Goal: Information Seeking & Learning: Find specific fact

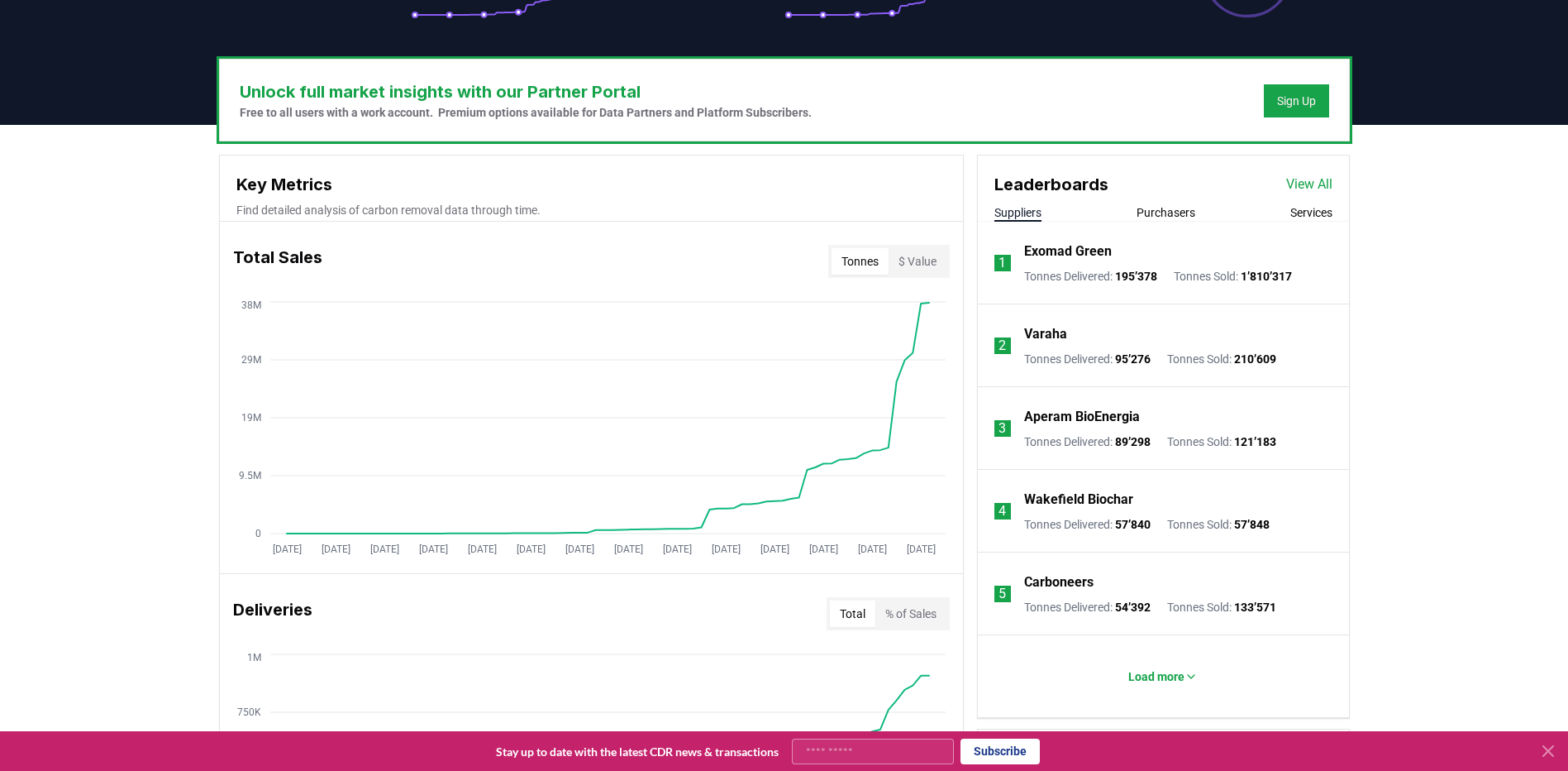
scroll to position [496, 0]
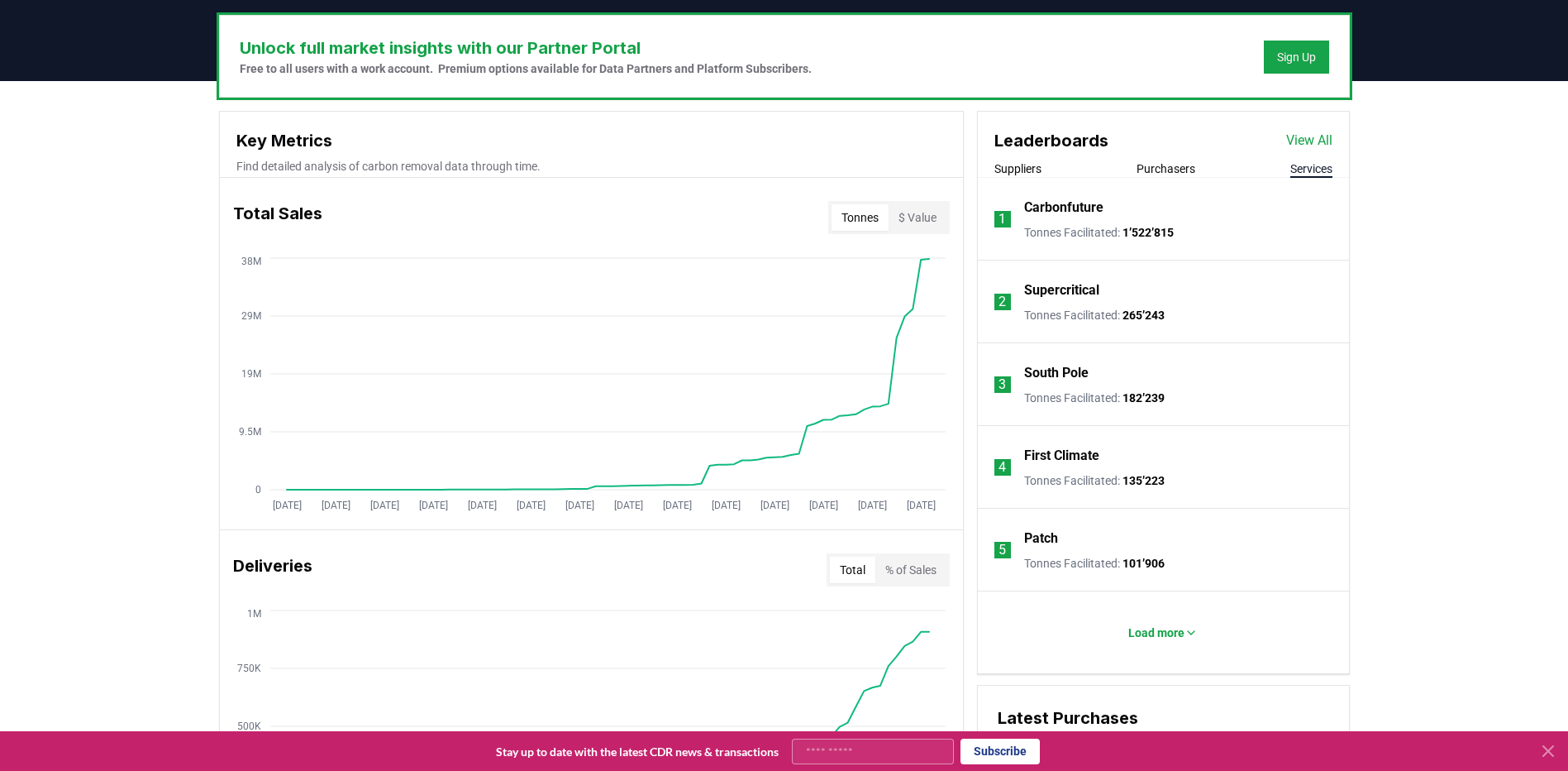
click at [1313, 173] on button "Services" at bounding box center [1311, 169] width 42 height 17
click at [1168, 626] on p "Load more" at bounding box center [1157, 633] width 57 height 17
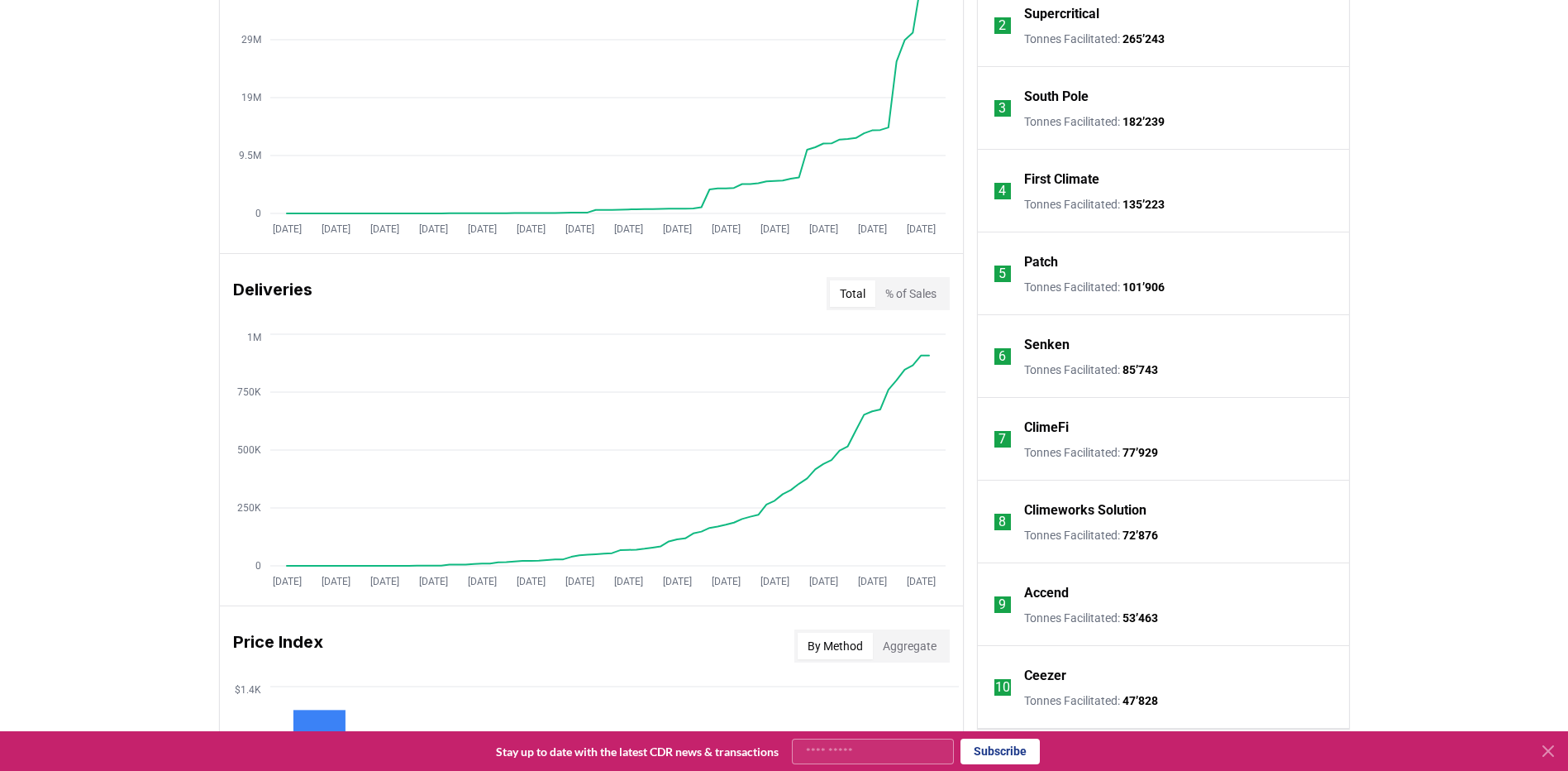
scroll to position [330, 0]
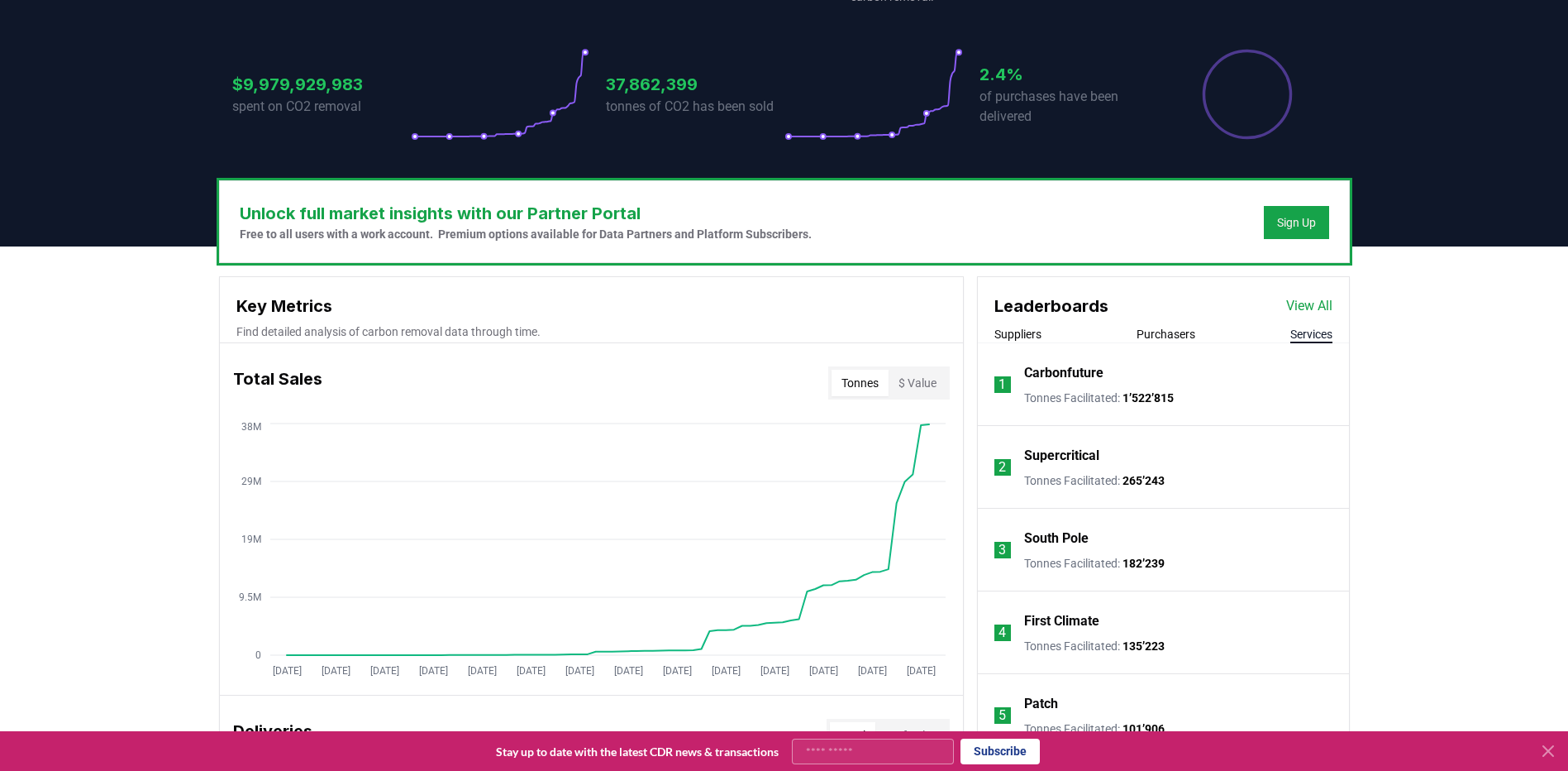
click at [1159, 340] on button "Purchasers" at bounding box center [1166, 333] width 58 height 17
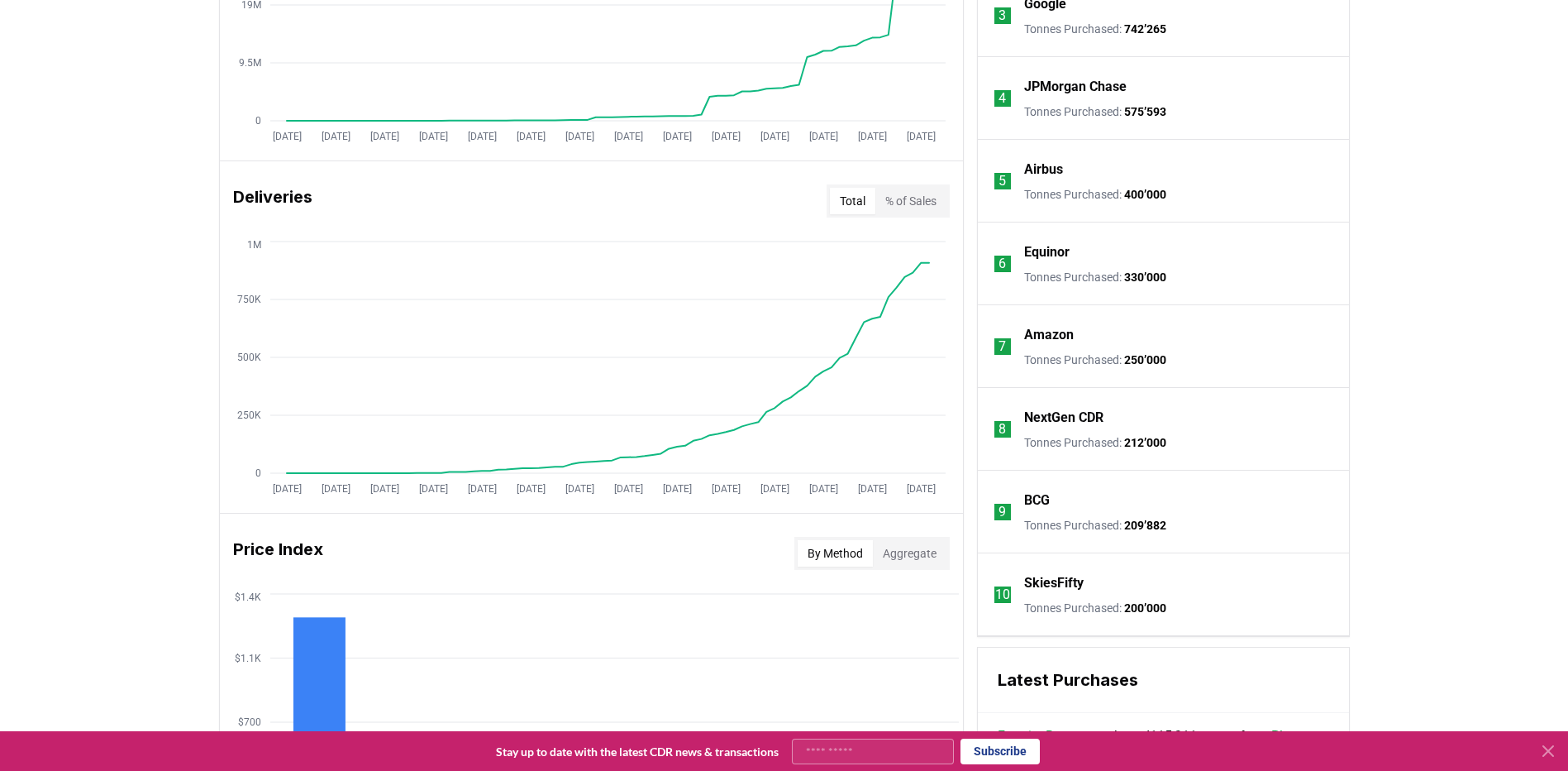
scroll to position [1075, 0]
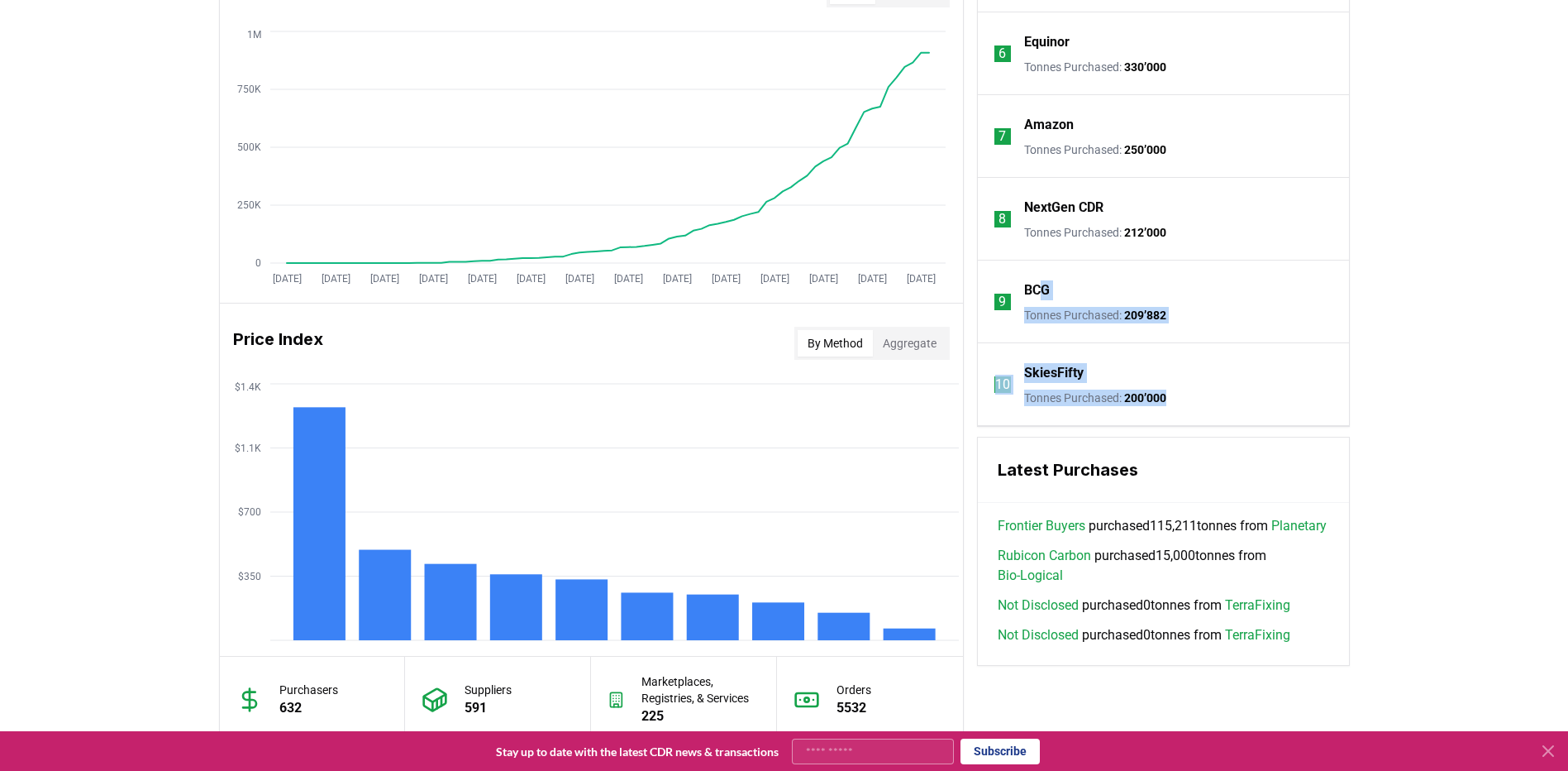
drag, startPoint x: 1223, startPoint y: 406, endPoint x: 1045, endPoint y: 280, distance: 218.1
click at [1045, 280] on ol "1 Microsoft Tonnes Purchased : 30’582’909 2 Frontier Buyers Tonnes Purchased : …" at bounding box center [1164, 13] width 371 height 827
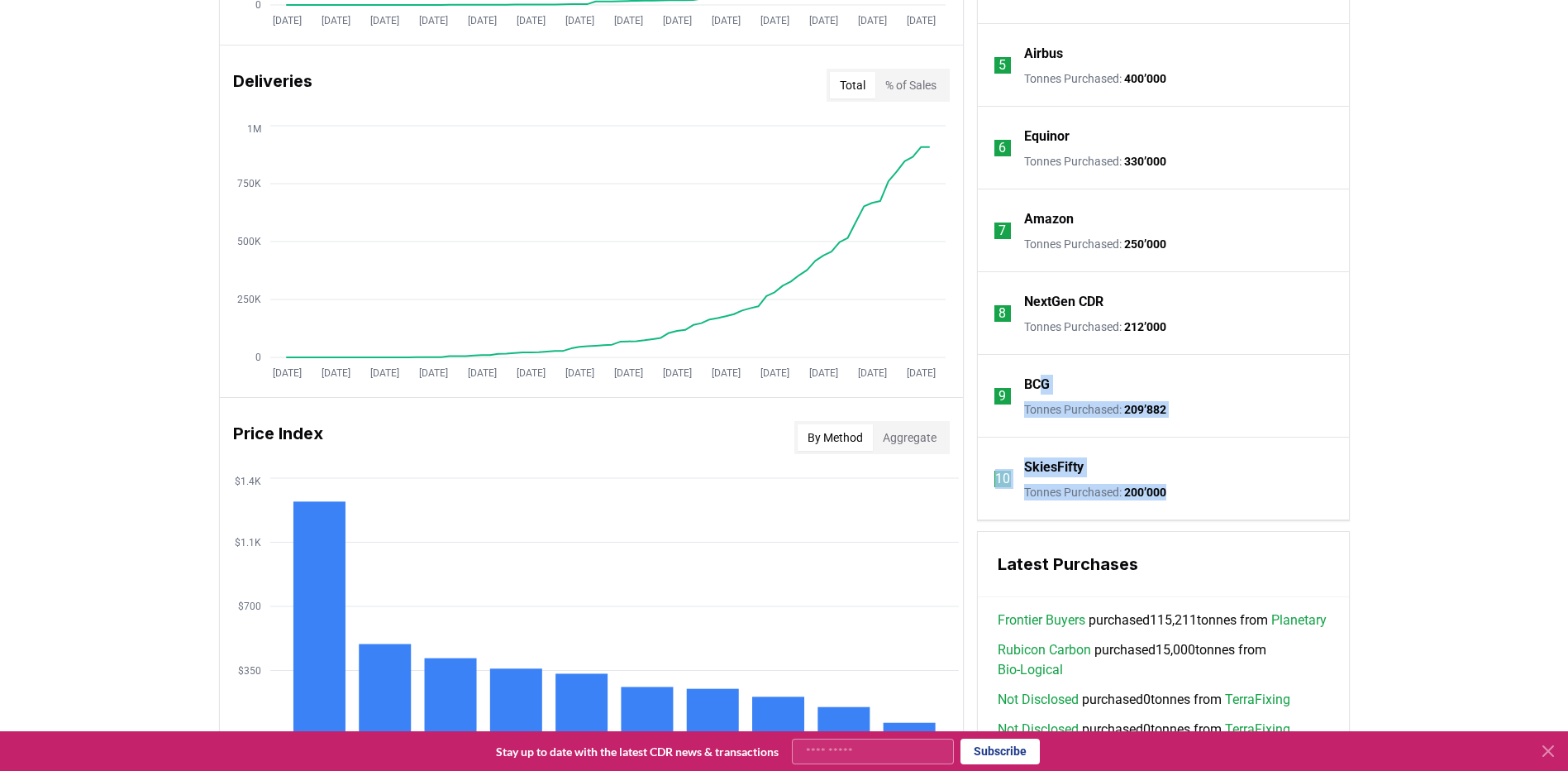
scroll to position [579, 0]
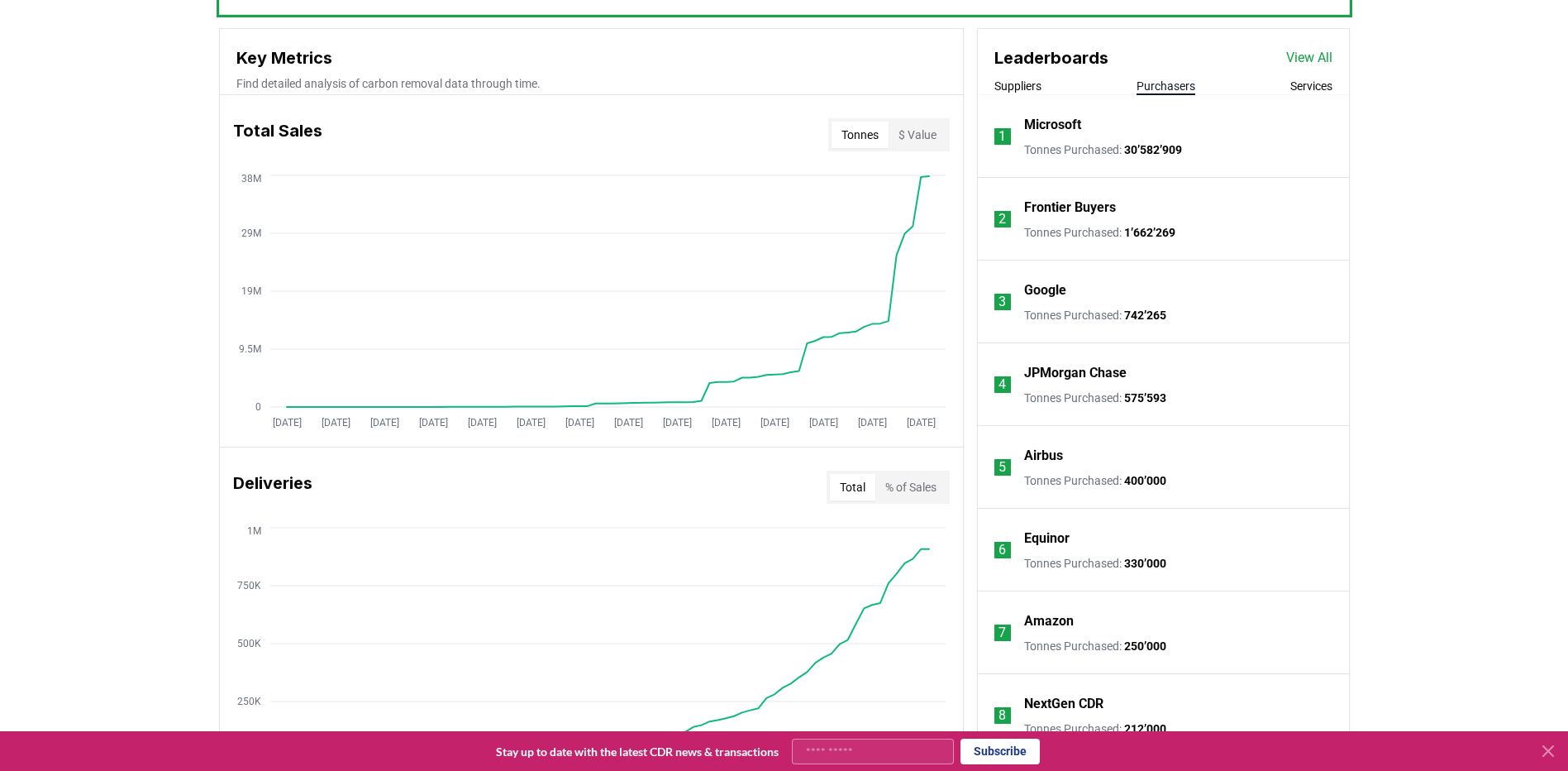
click at [1037, 90] on button "Suppliers" at bounding box center [1018, 86] width 47 height 17
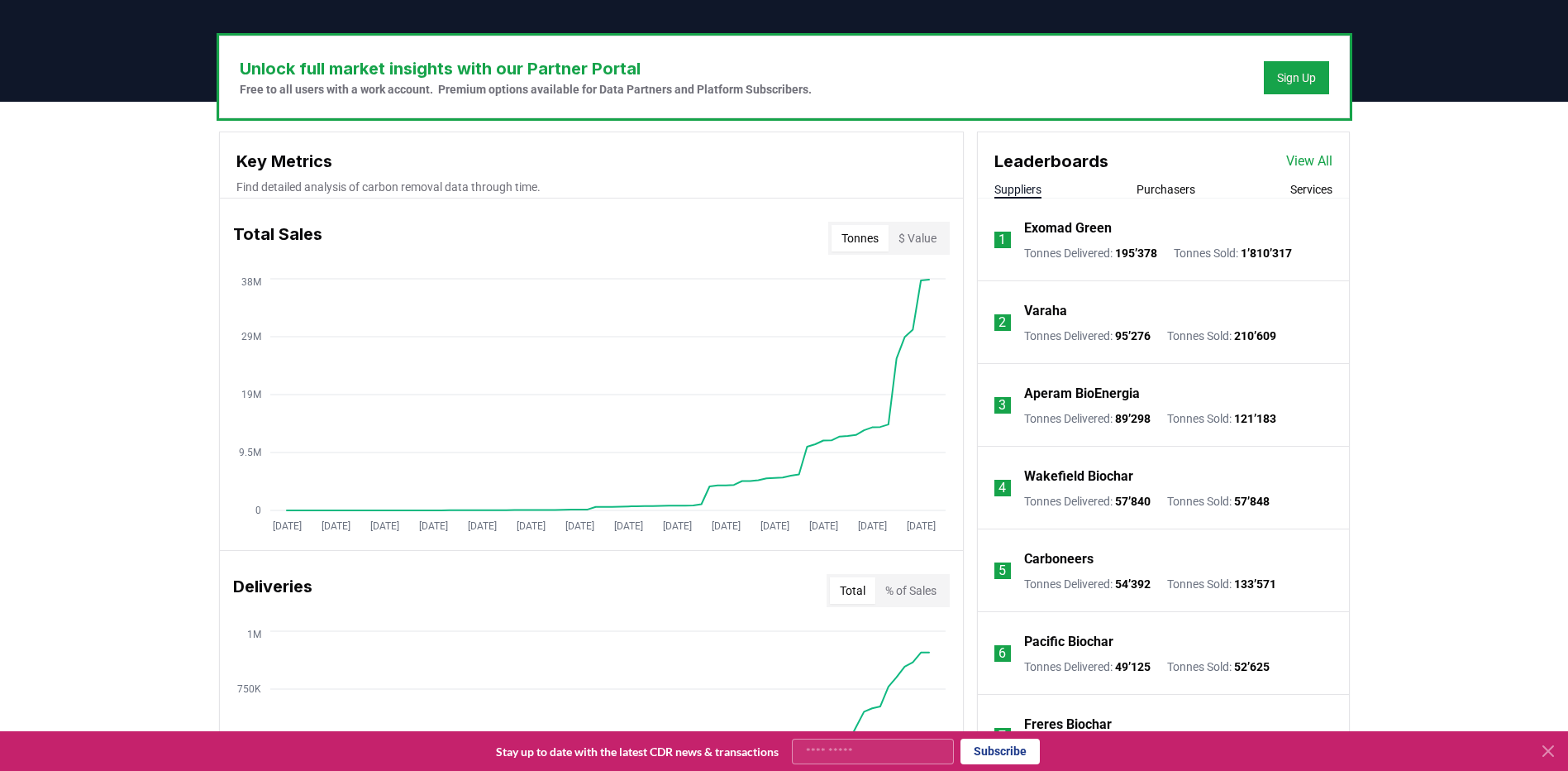
scroll to position [662, 0]
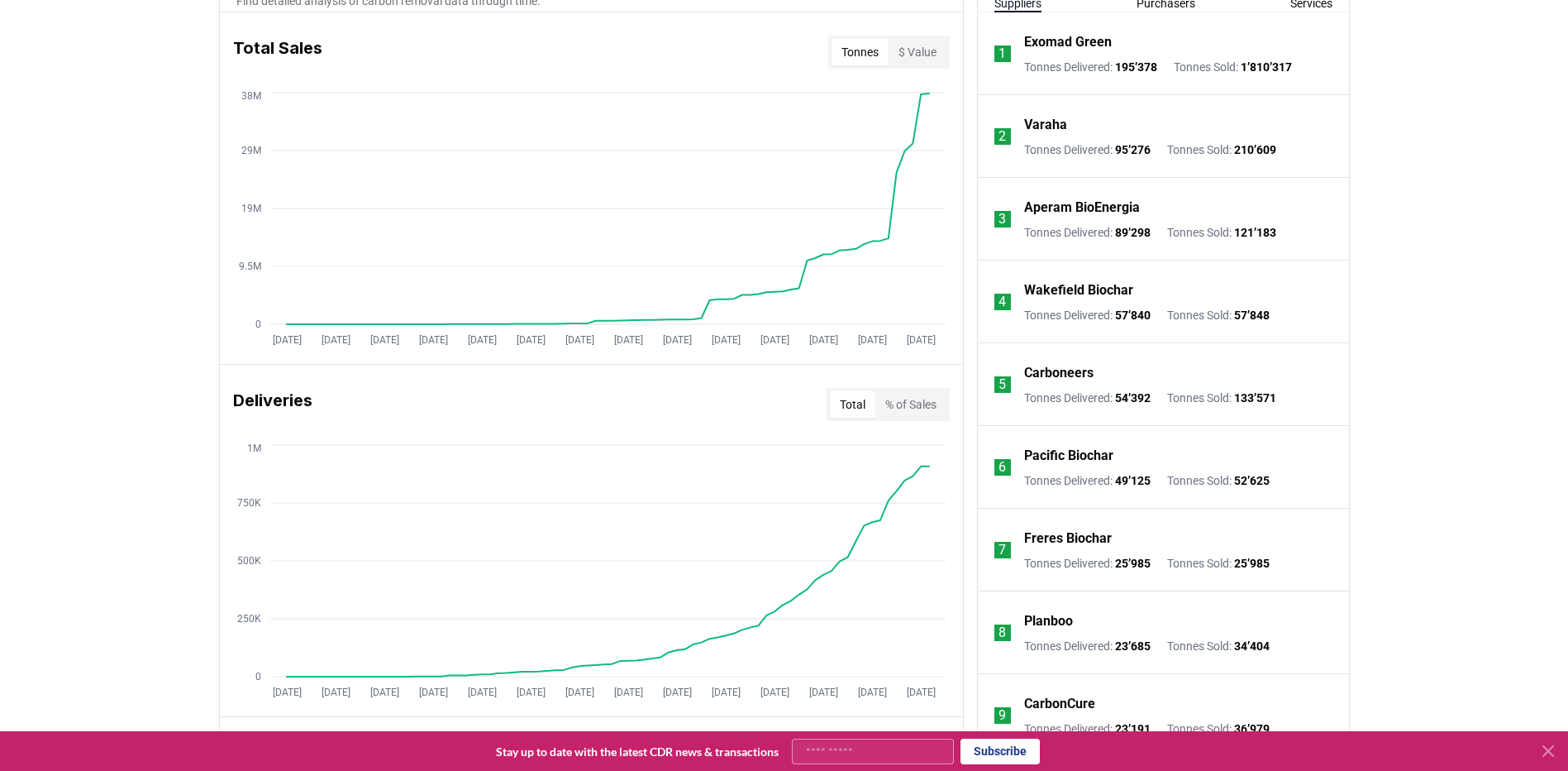
click at [923, 412] on button "% of Sales" at bounding box center [910, 404] width 71 height 26
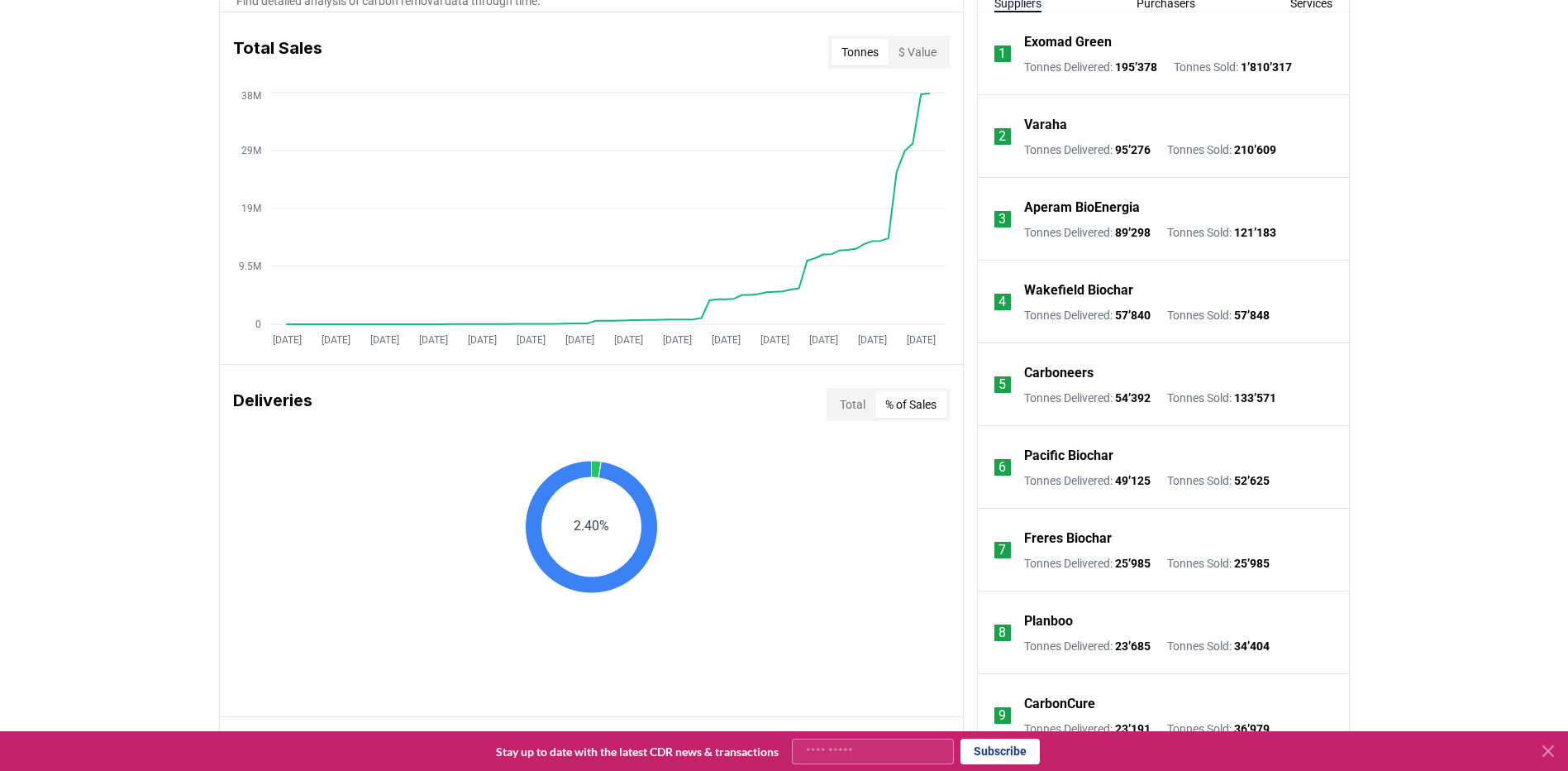
click at [860, 405] on button "Total" at bounding box center [853, 404] width 46 height 26
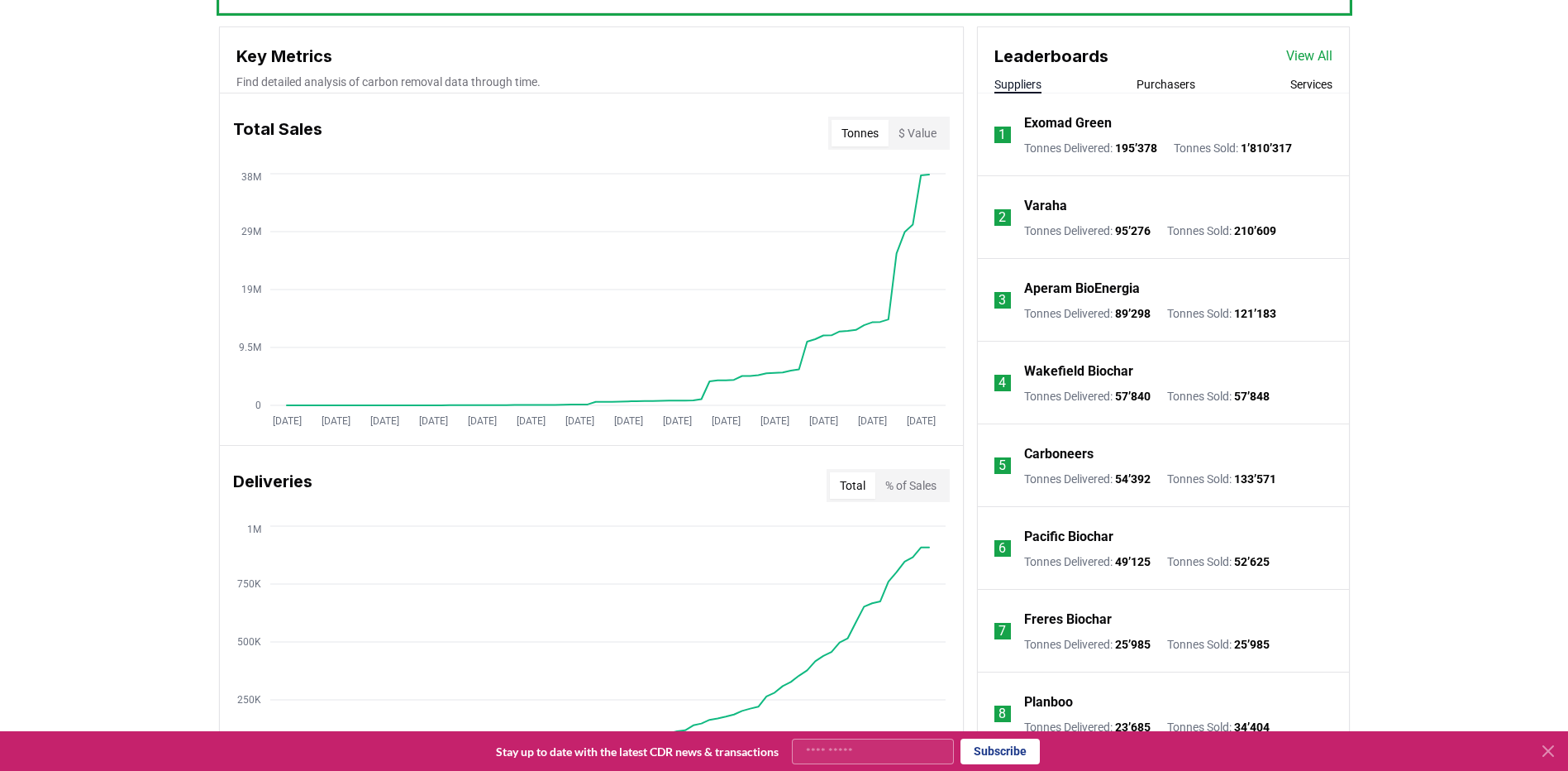
scroll to position [579, 0]
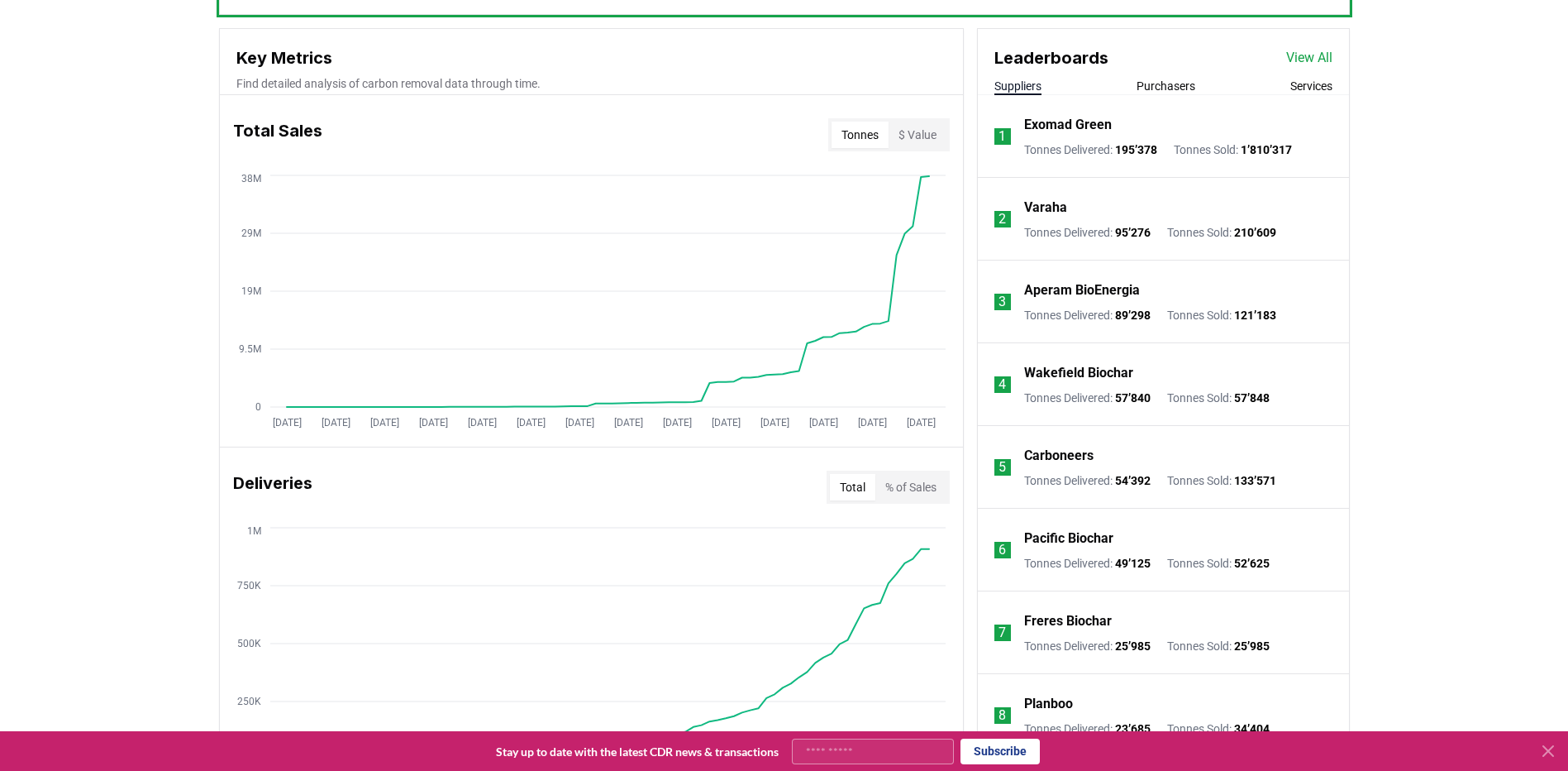
click at [1176, 87] on button "Purchasers" at bounding box center [1166, 86] width 58 height 17
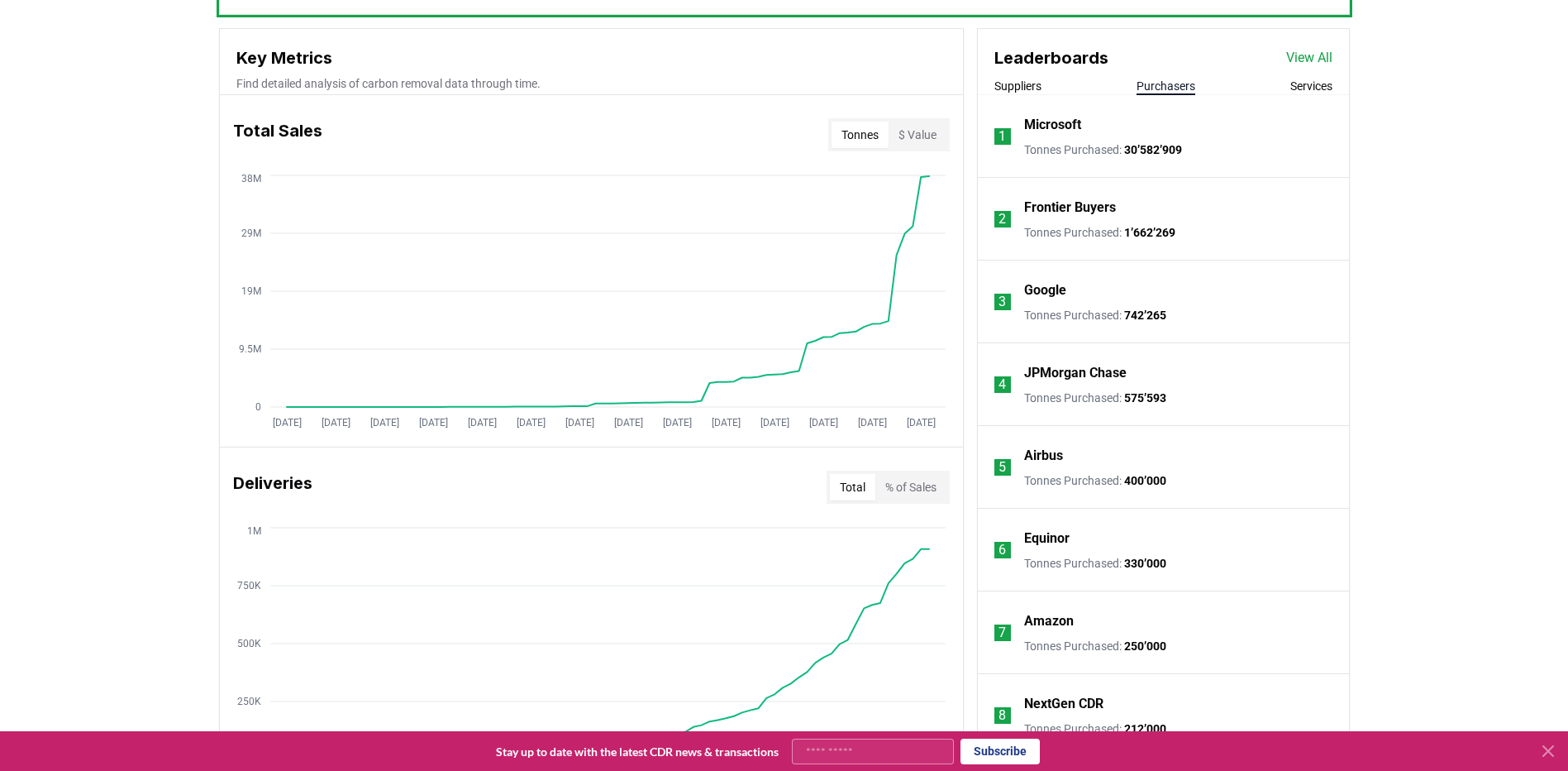
click at [1013, 97] on li "1 Microsoft Tonnes Purchased : 30’582’909" at bounding box center [1164, 136] width 371 height 83
click at [1015, 92] on button "Suppliers" at bounding box center [1018, 86] width 47 height 17
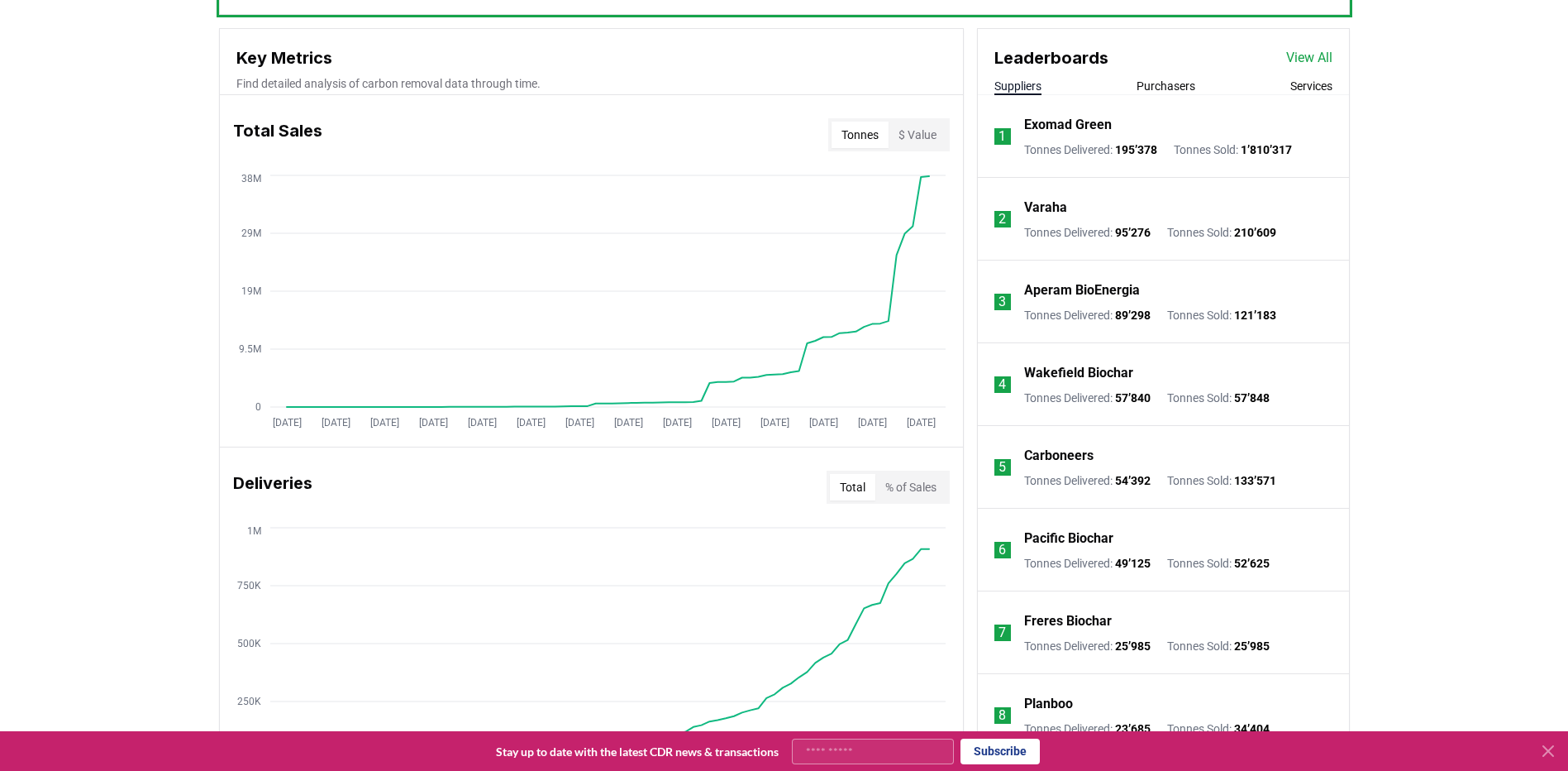
click at [1165, 95] on div "Suppliers Purchasers Services" at bounding box center [1164, 87] width 371 height 18
click at [1166, 87] on button "Purchasers" at bounding box center [1166, 86] width 58 height 17
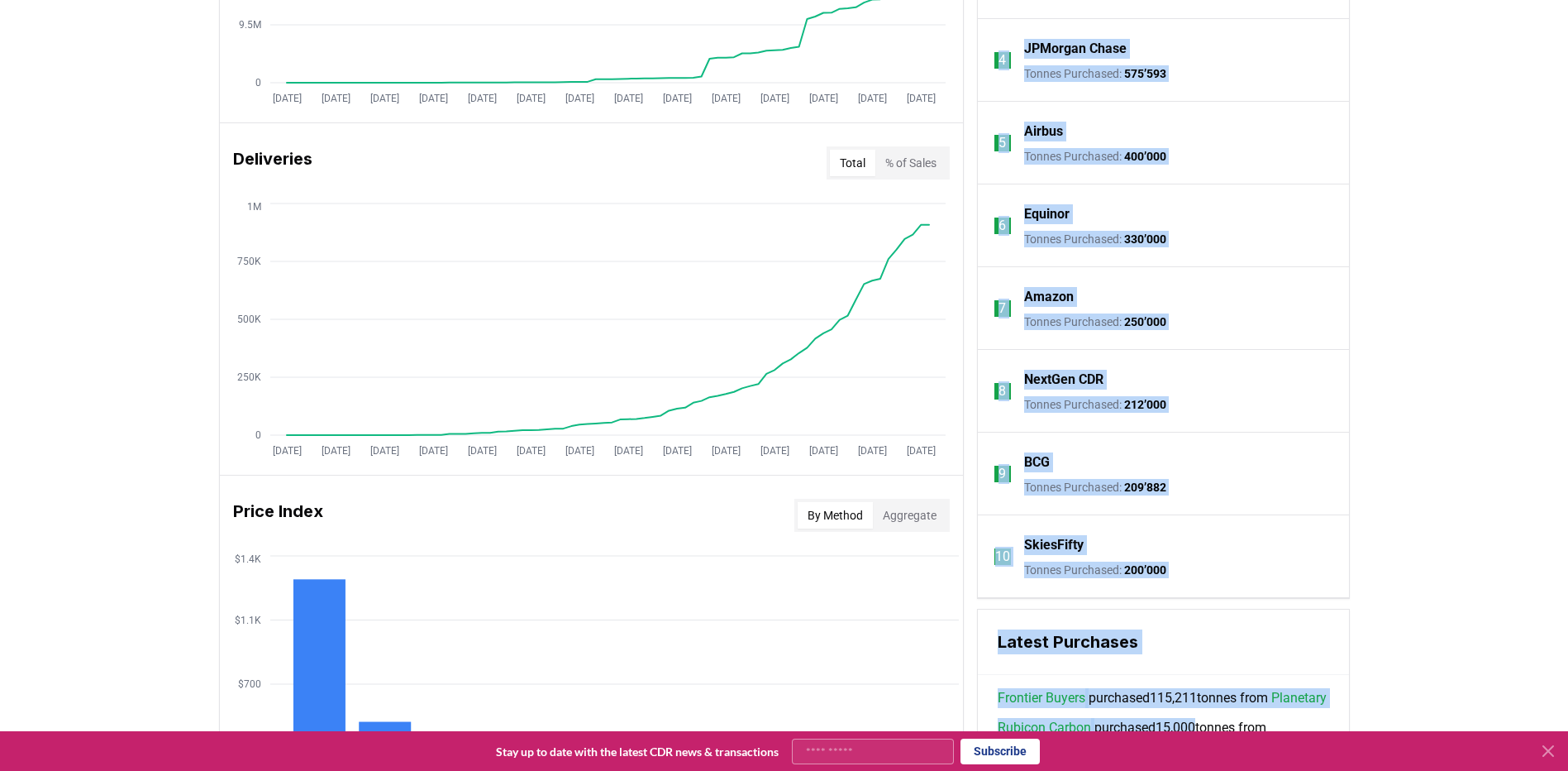
scroll to position [908, 0]
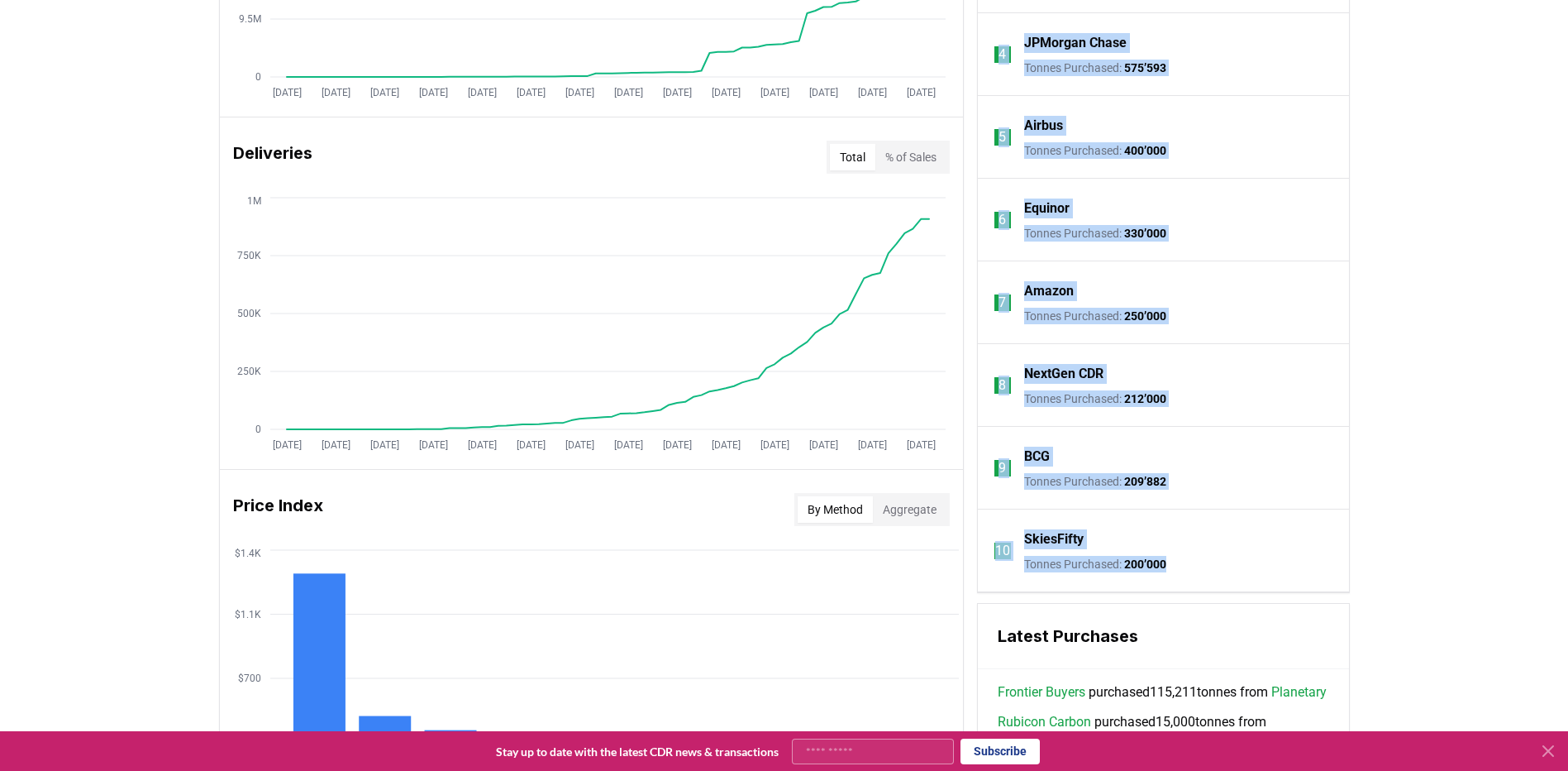
drag, startPoint x: 1019, startPoint y: 117, endPoint x: 1182, endPoint y: 559, distance: 471.1
click at [1182, 559] on ol "1 Microsoft Tonnes Purchased : 30’582’909 2 Frontier Buyers Tonnes Purchased : …" at bounding box center [1164, 178] width 371 height 827
copy ol "Microsoft Tonnes Purchased : 30’582’909 2 Frontier Buyers Tonnes Purchased : 1’…"
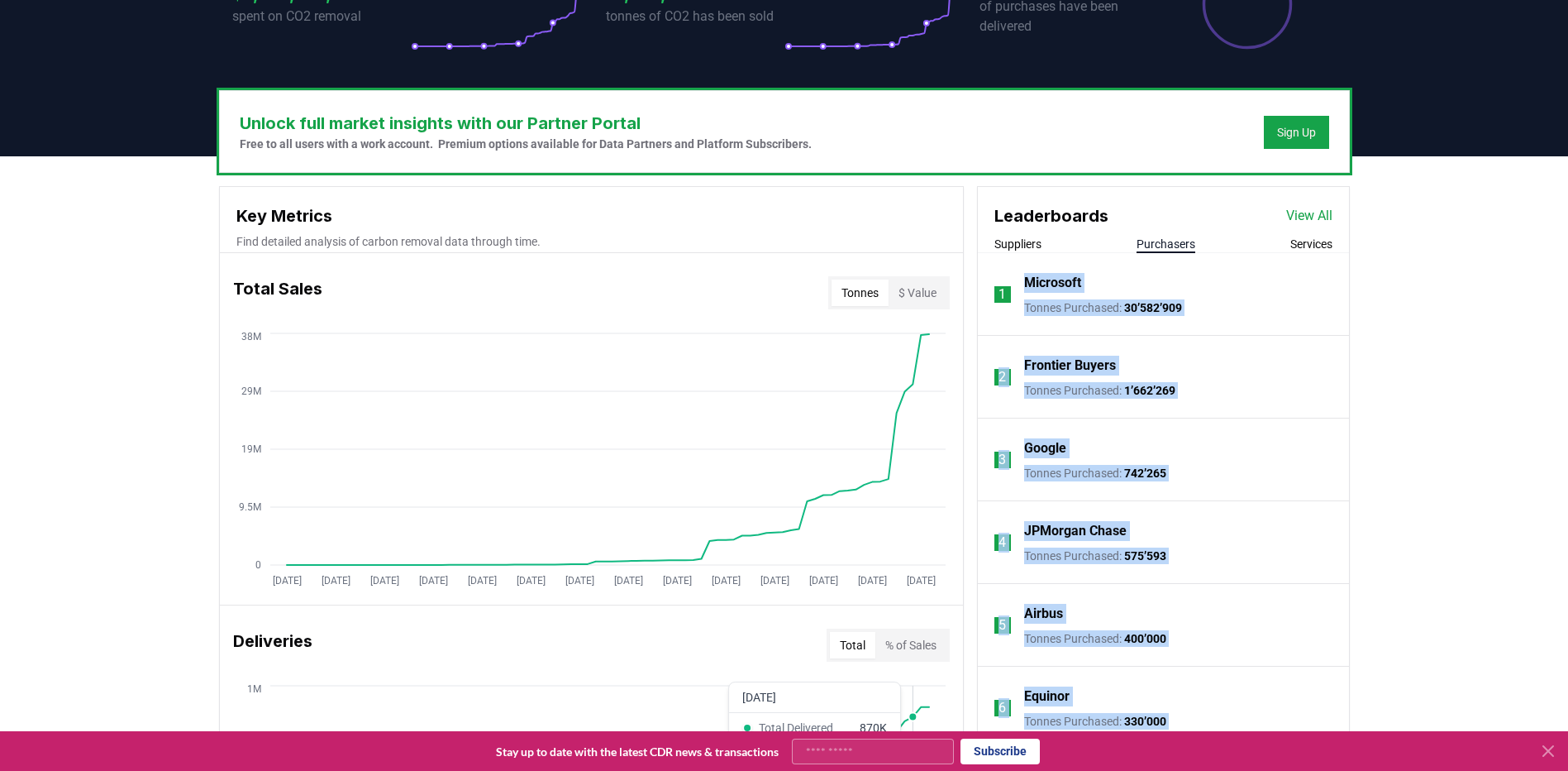
scroll to position [412, 0]
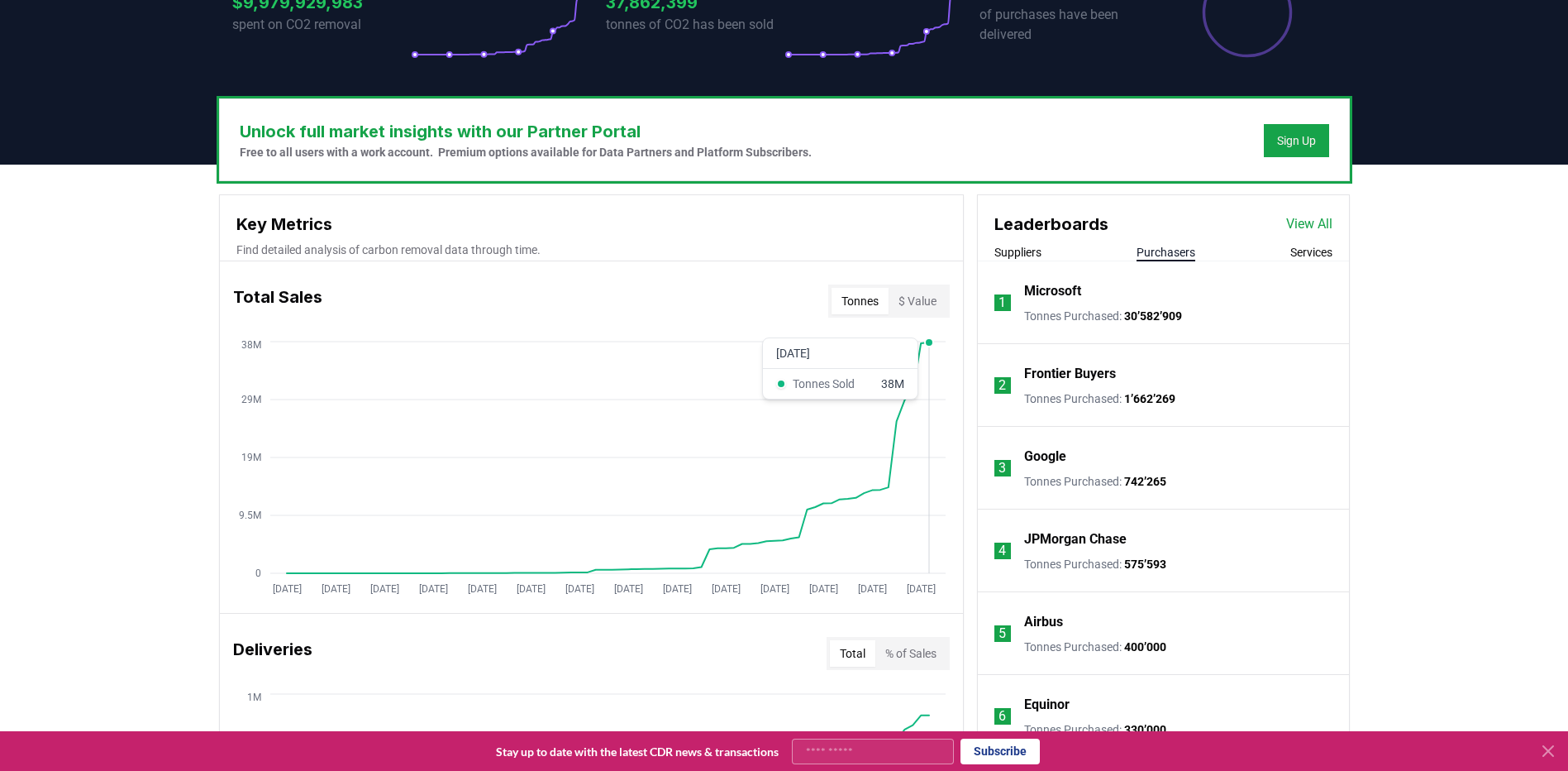
click at [942, 346] on icon "[DATE] [DATE] [DATE] [DATE] [DATE] [DATE] [DATE] [DATE] [DATE] [DATE] [DATE] [D…" at bounding box center [585, 469] width 730 height 264
click at [932, 341] on circle at bounding box center [929, 342] width 8 height 8
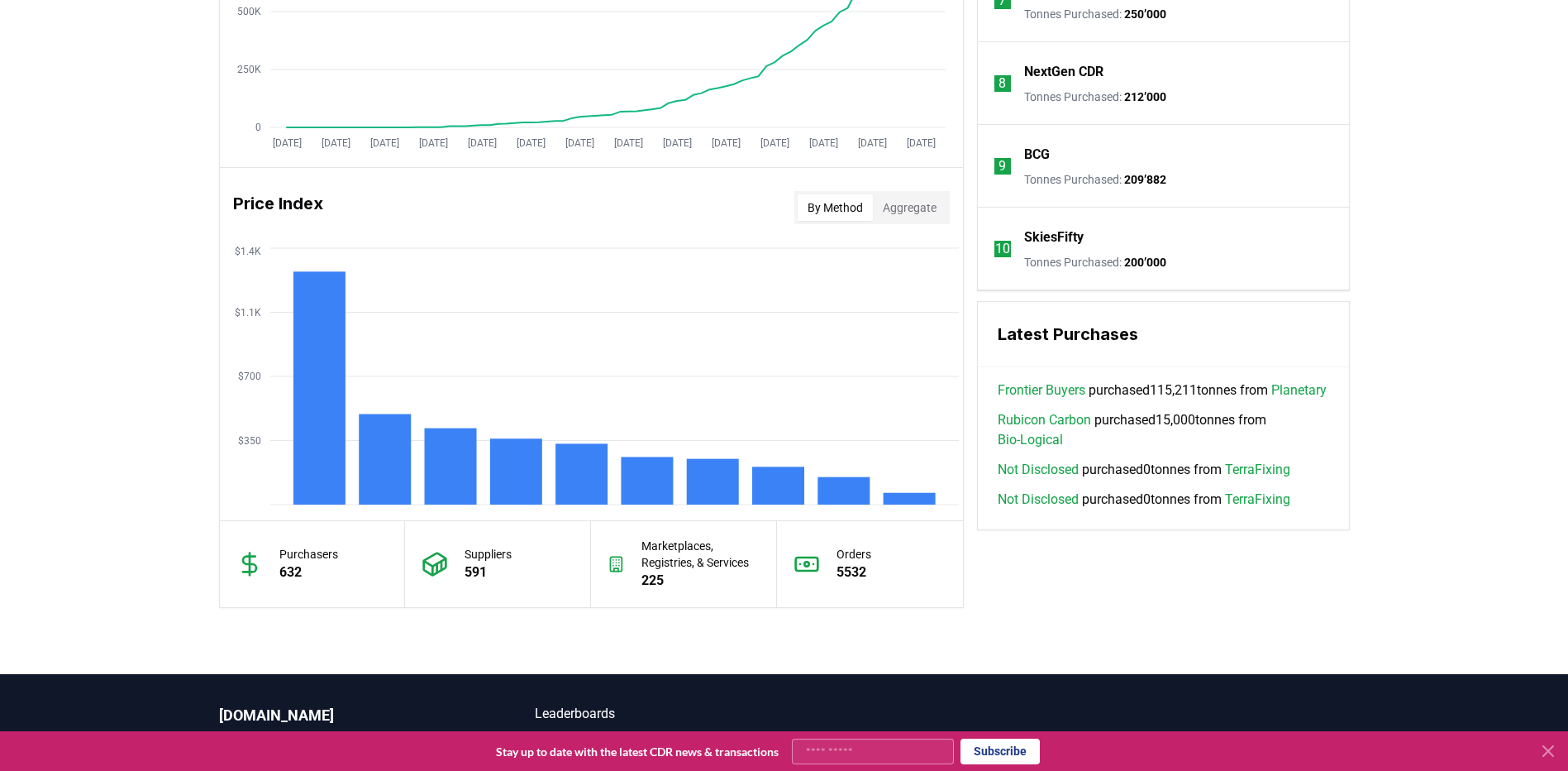
scroll to position [1240, 0]
